Goal: Transaction & Acquisition: Purchase product/service

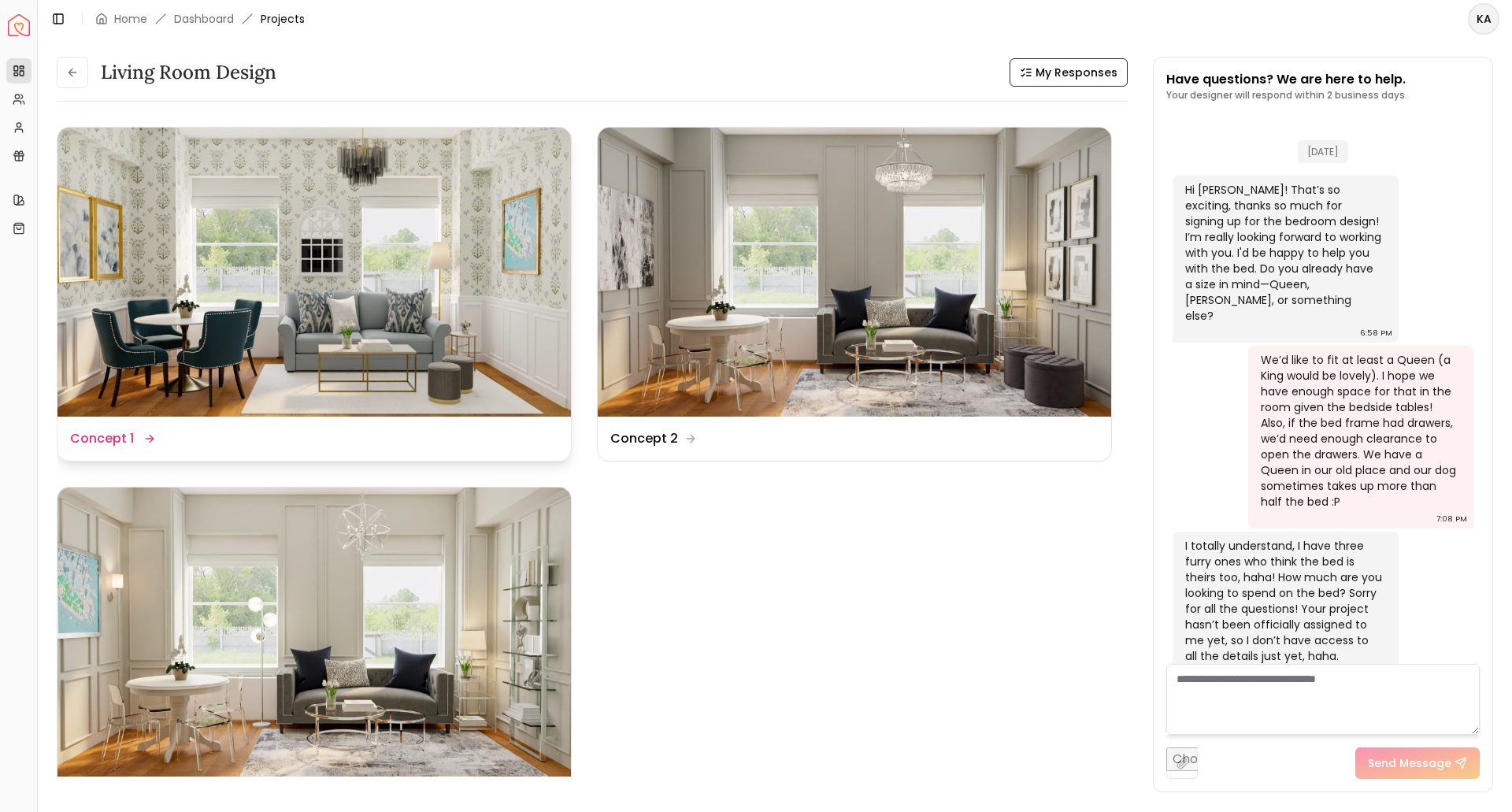
scroll to position [7308, 0]
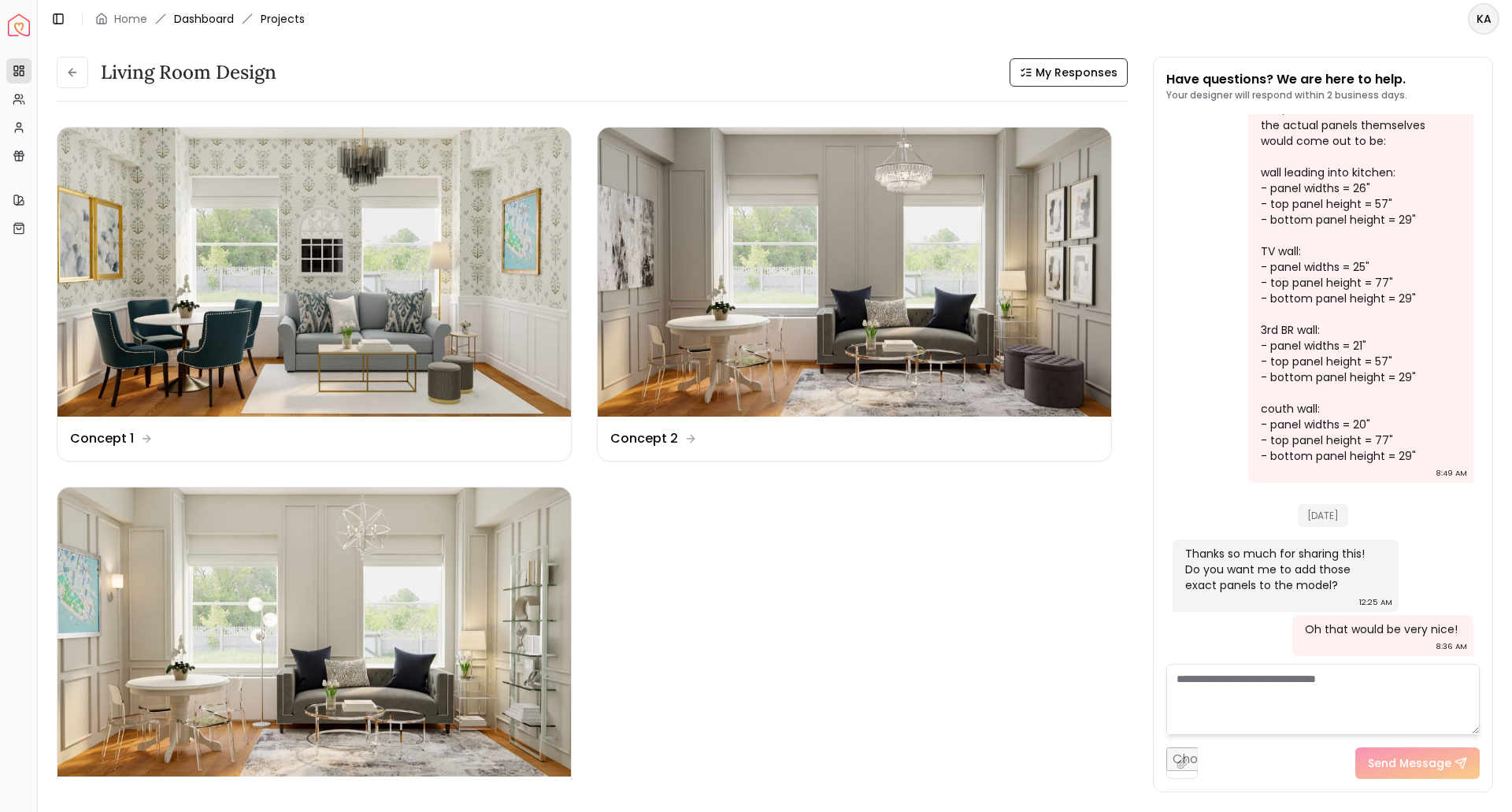
click at [222, 22] on link "Dashboard" at bounding box center [203, 18] width 60 height 16
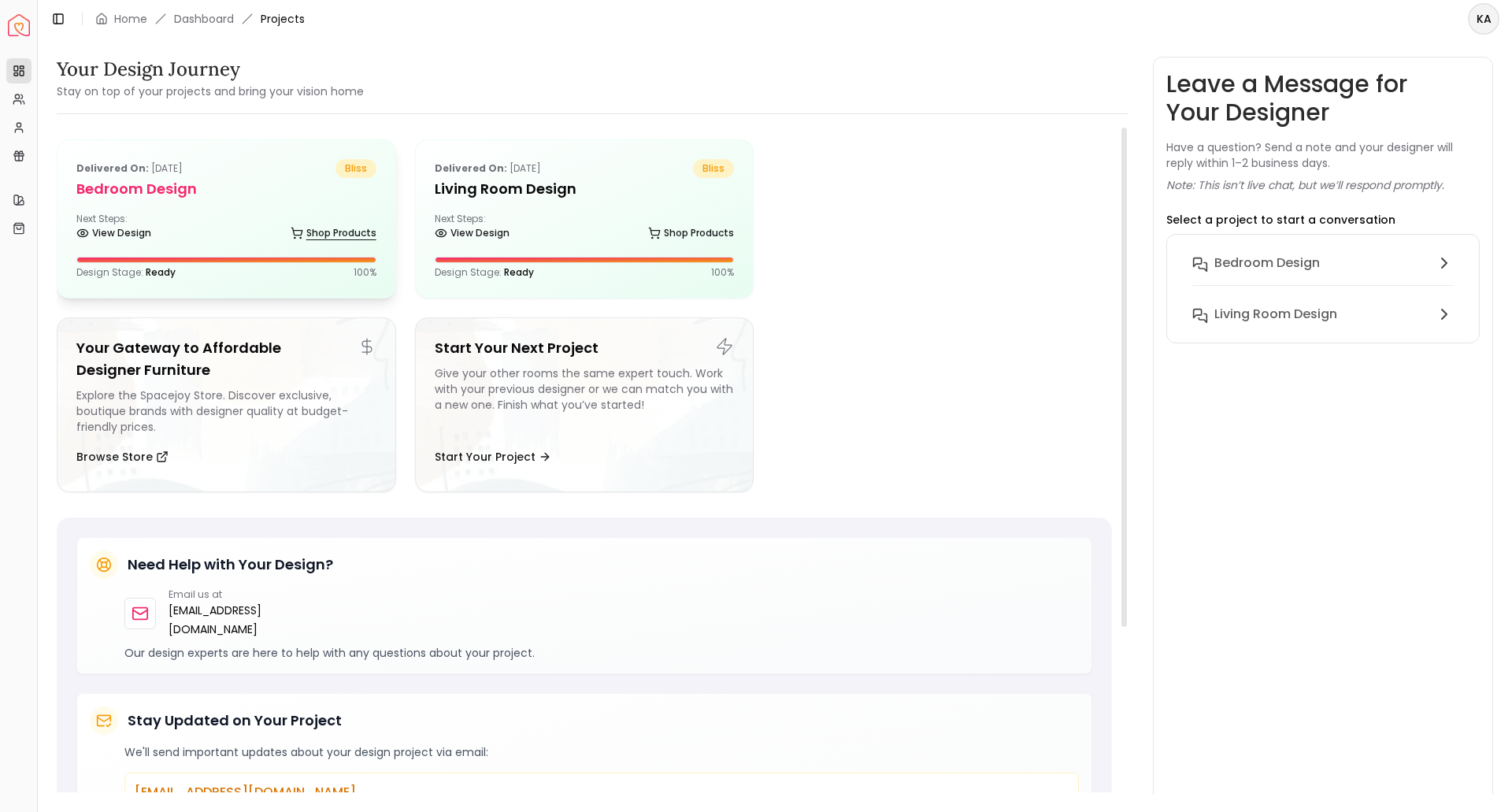
click at [300, 226] on link "Shop Products" at bounding box center [333, 233] width 86 height 22
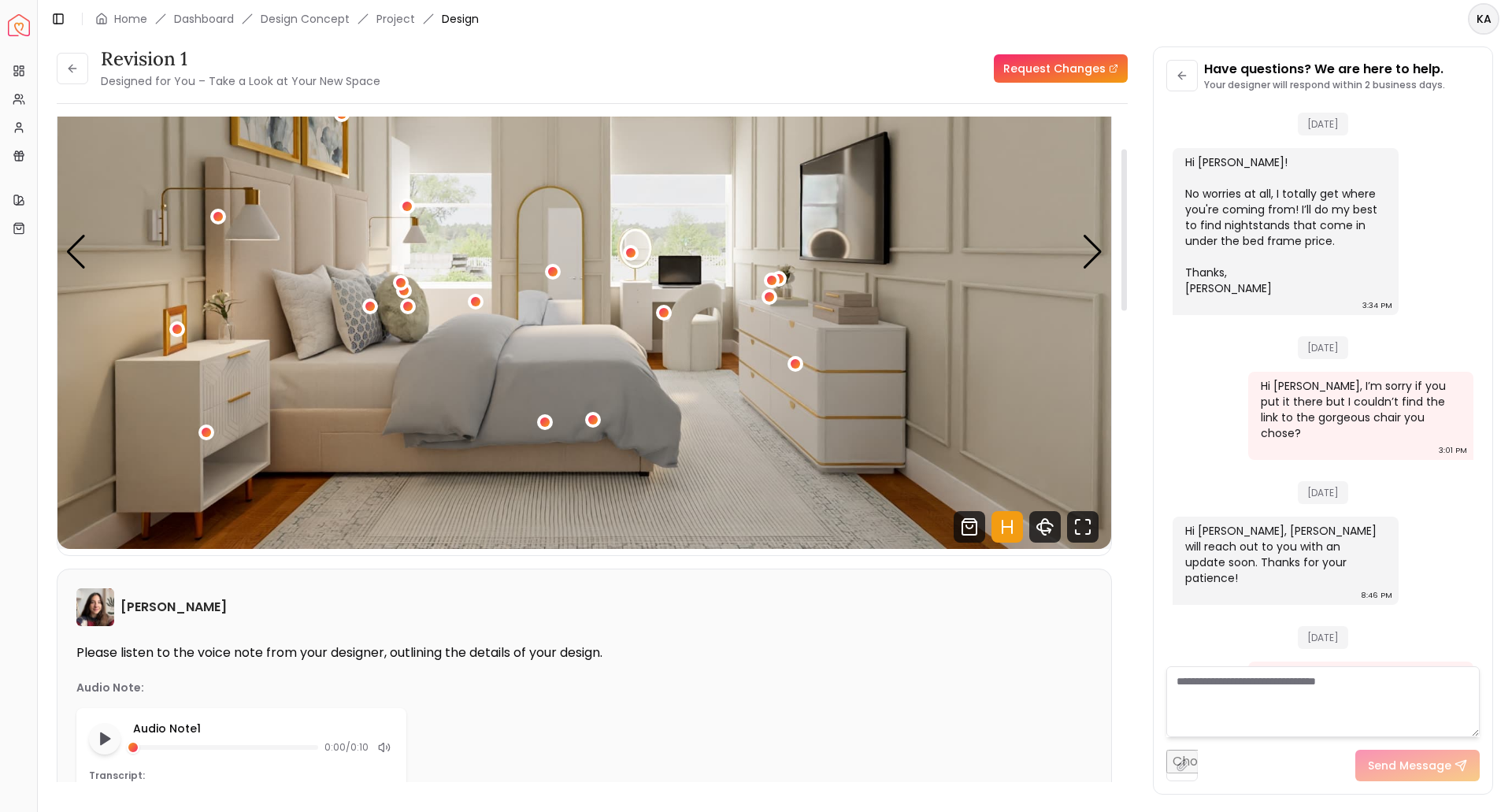
scroll to position [132, 0]
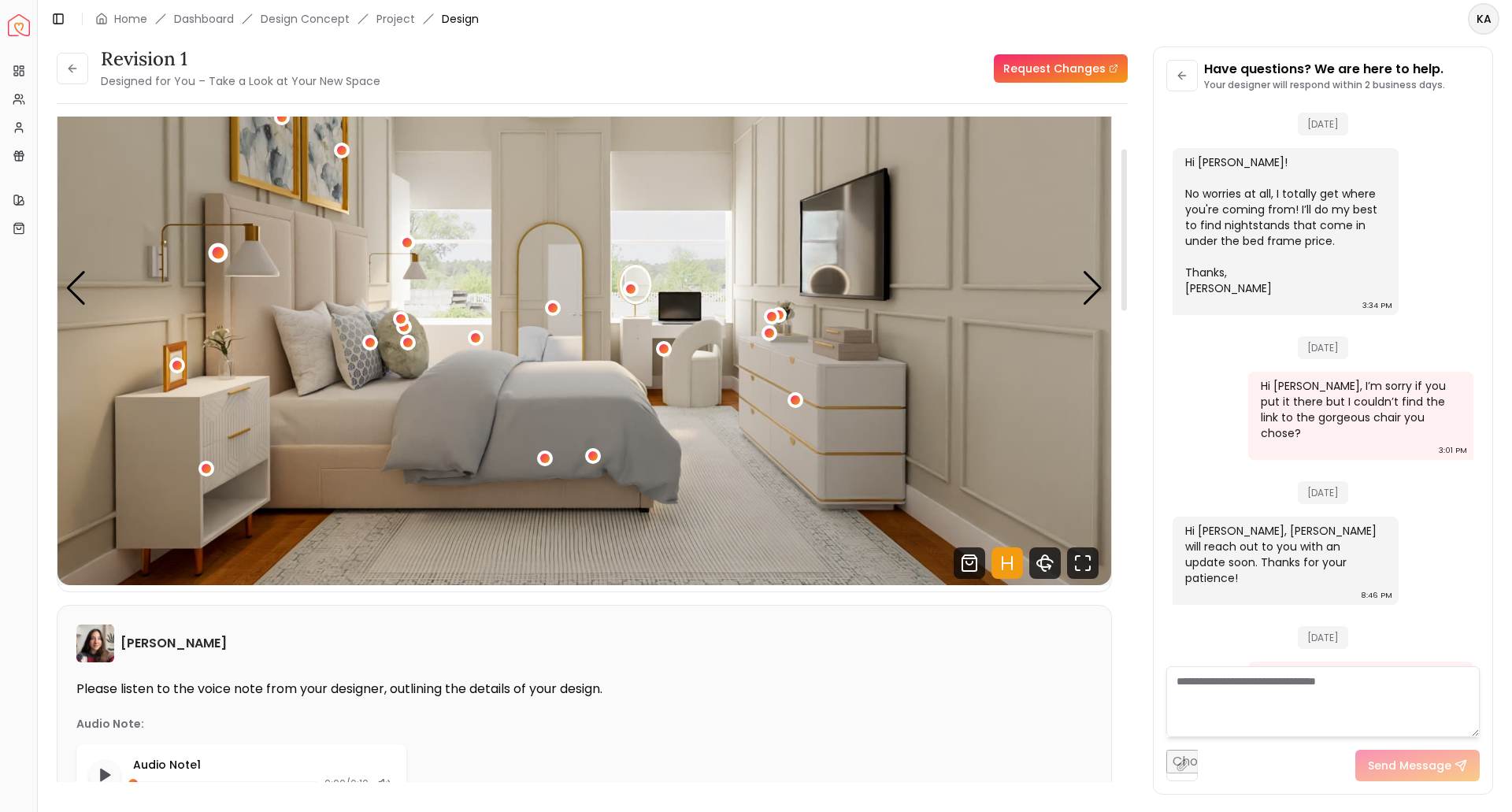
click at [221, 254] on div "1 / 4" at bounding box center [217, 253] width 12 height 12
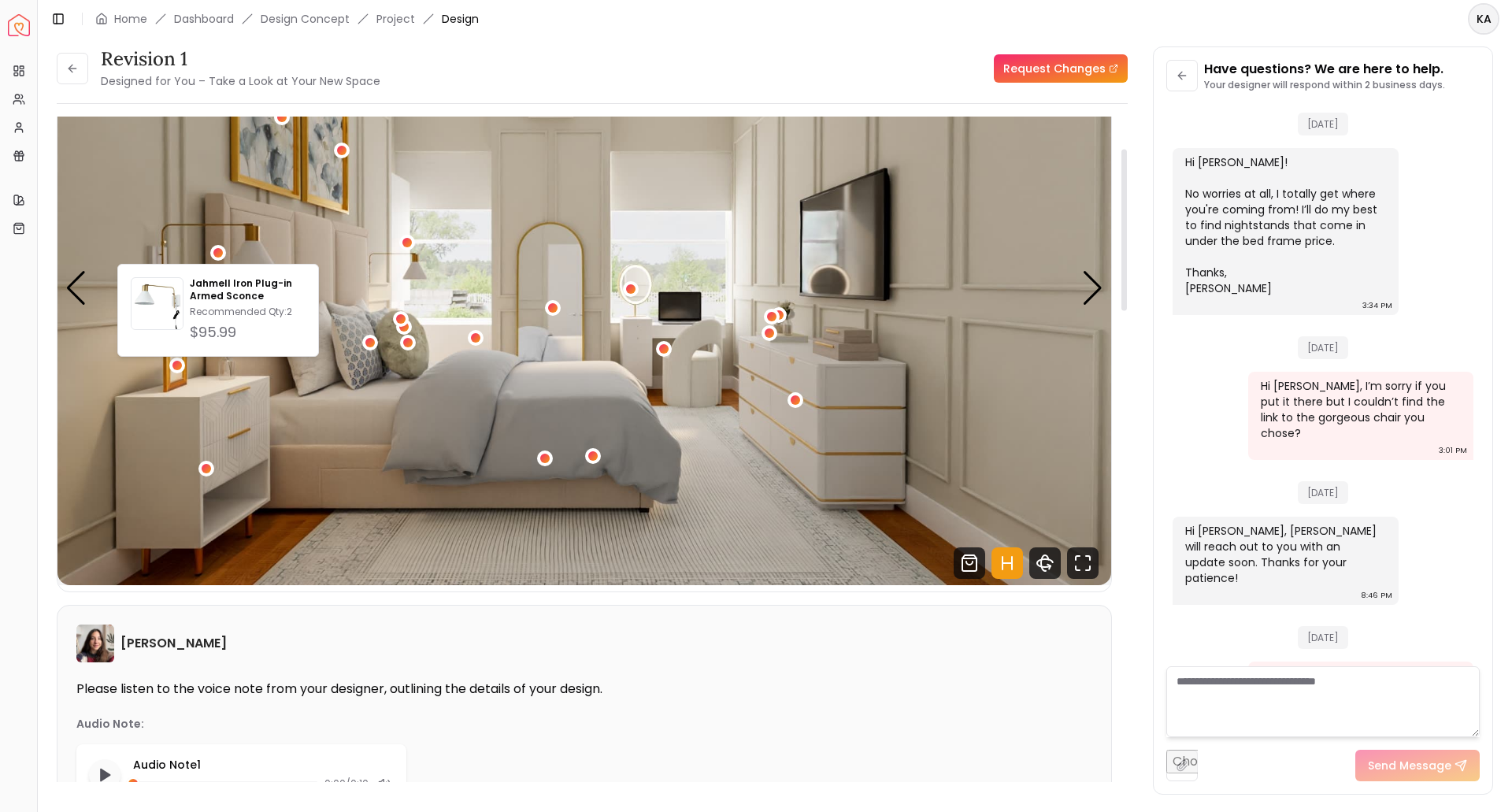
click at [25, 412] on div "Overview Projects My Referrals My Profile Gift Card Balance Quick Links My Styl…" at bounding box center [18, 432] width 37 height 761
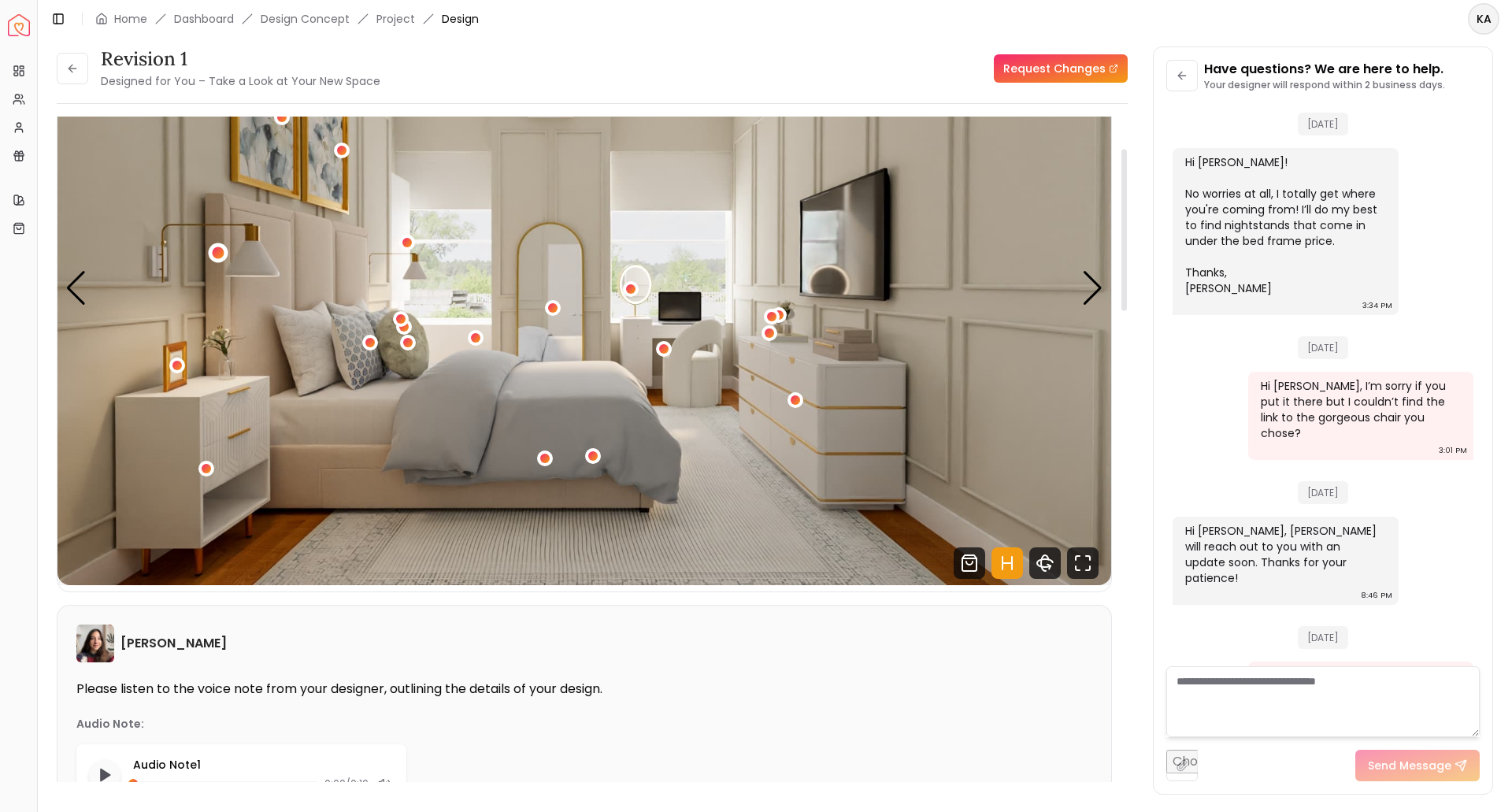
click at [215, 249] on div "1 / 4" at bounding box center [217, 253] width 12 height 12
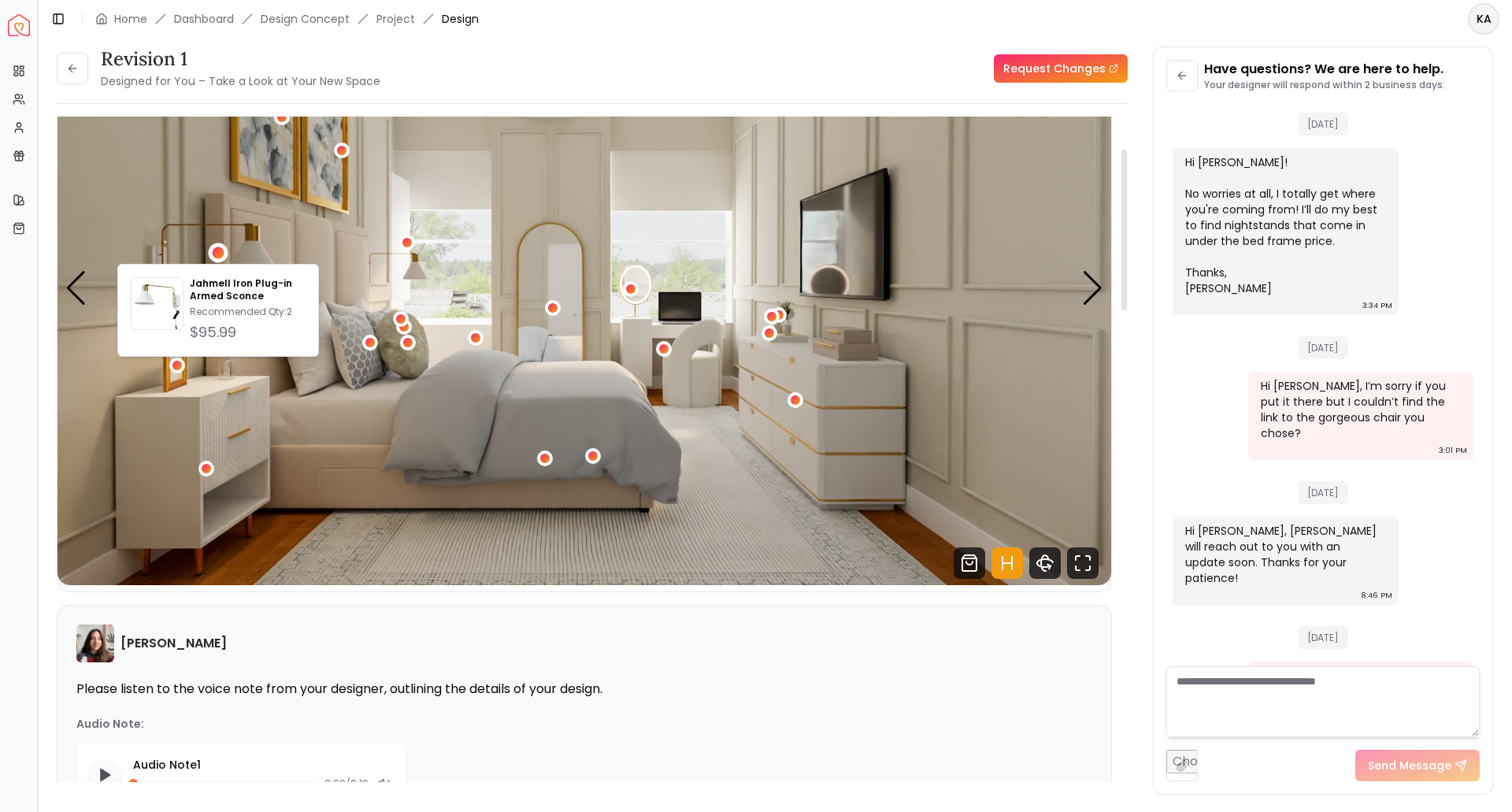
click at [40, 350] on button "Toggle Sidebar" at bounding box center [37, 406] width 13 height 812
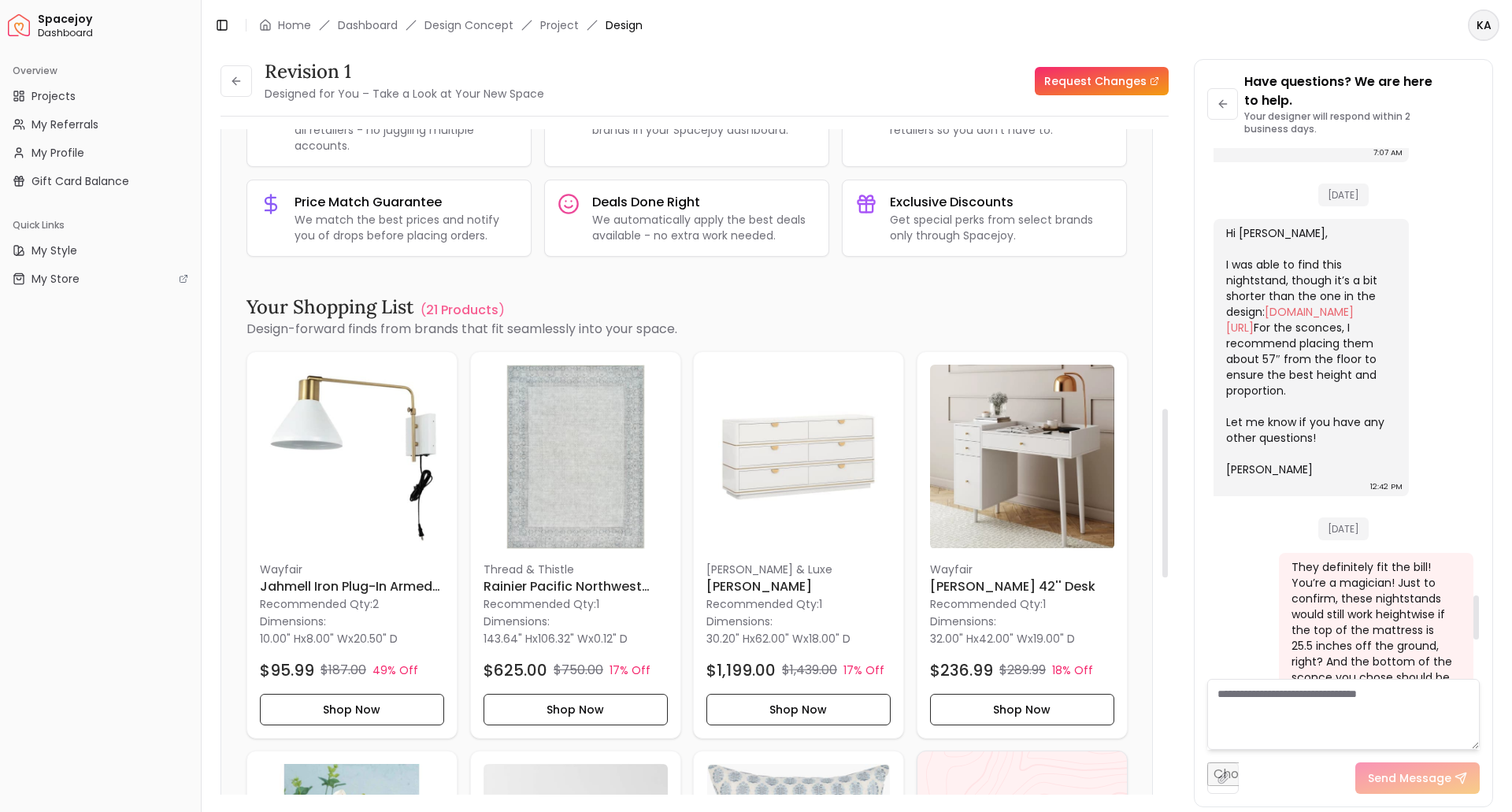
scroll to position [5786, 0]
